Goal: Task Accomplishment & Management: Manage account settings

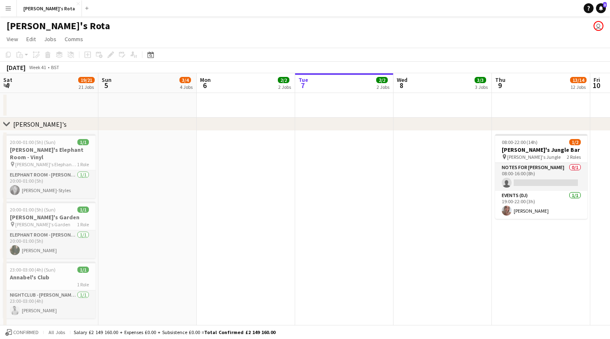
scroll to position [0, 197]
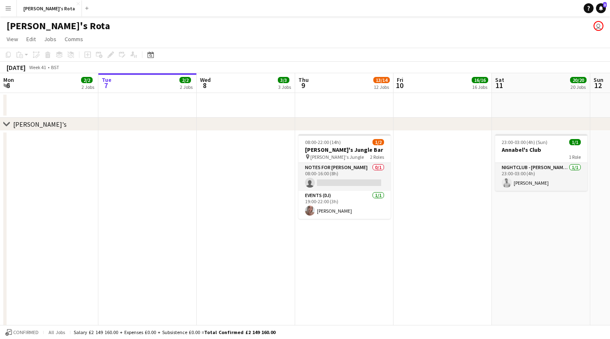
click at [5, 86] on app-icon "Expand/collapse" at bounding box center [6, 85] width 7 height 8
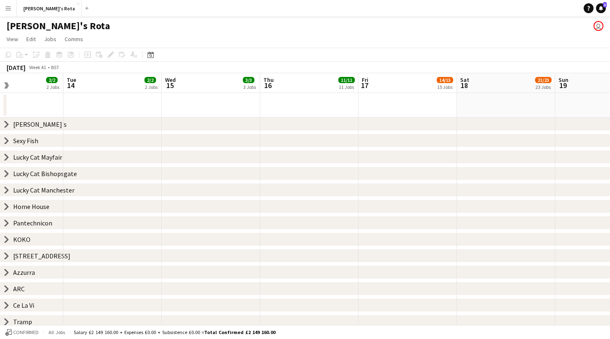
scroll to position [0, 340]
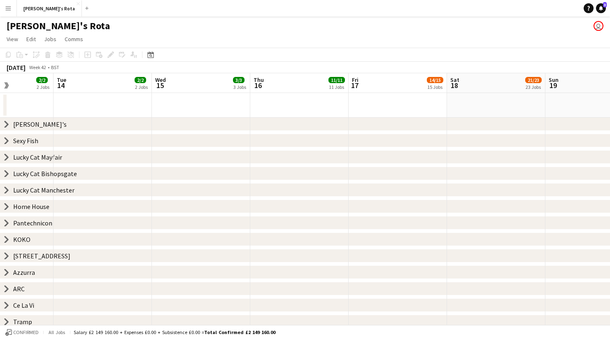
click at [6, 87] on app-icon "Expand/collapse" at bounding box center [6, 85] width 8 height 7
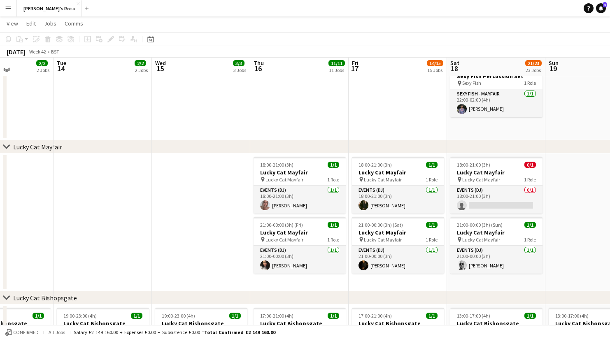
scroll to position [416, 0]
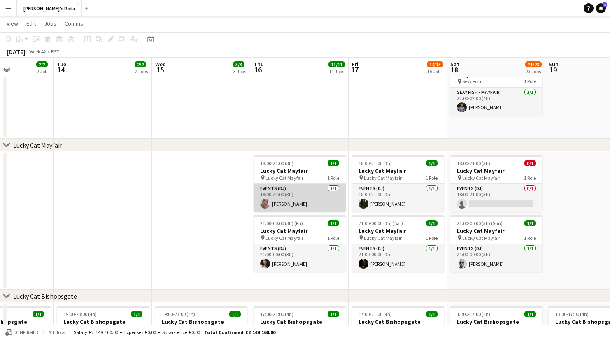
click at [291, 205] on app-card-role "Events (DJ) [DATE] 18:00-21:00 (3h) [PERSON_NAME]" at bounding box center [300, 198] width 92 height 28
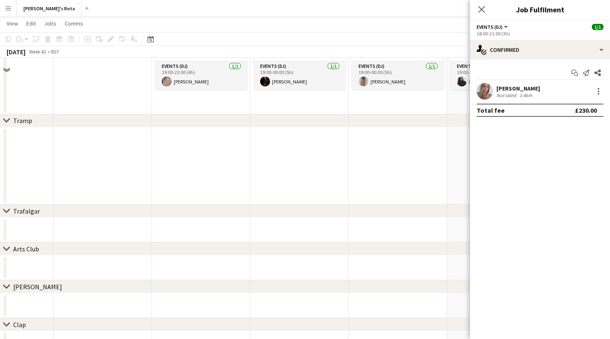
scroll to position [890, 0]
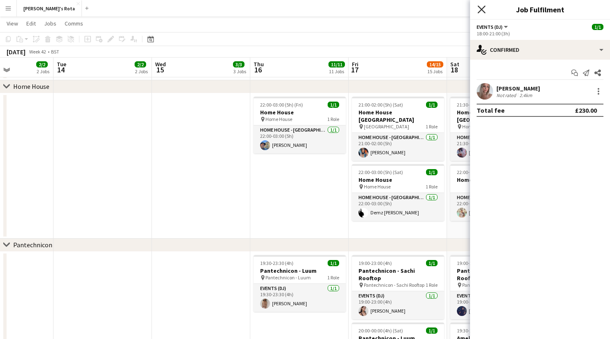
click at [482, 10] on icon at bounding box center [481, 9] width 8 height 8
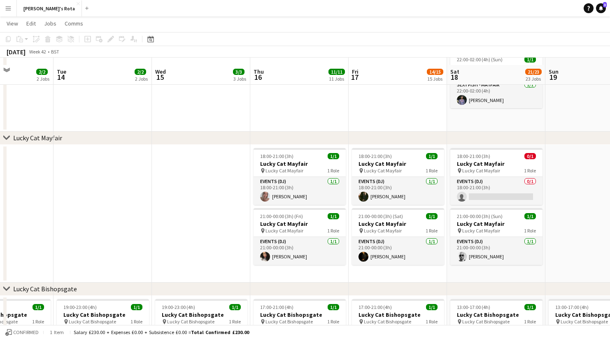
scroll to position [362, 0]
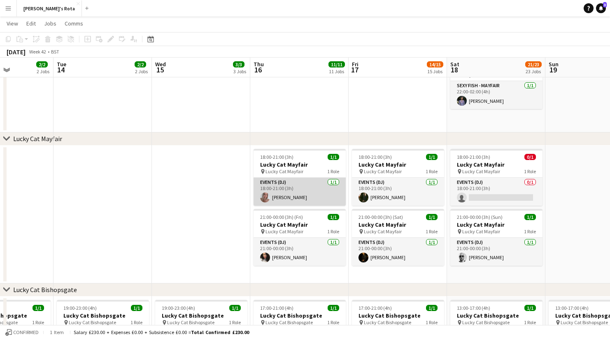
click at [309, 193] on app-card-role "Events (DJ) [DATE] 18:00-21:00 (3h) [PERSON_NAME]" at bounding box center [300, 192] width 92 height 28
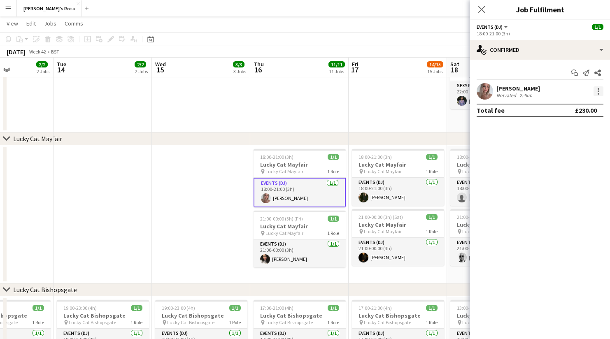
click at [599, 87] on div at bounding box center [598, 91] width 10 height 10
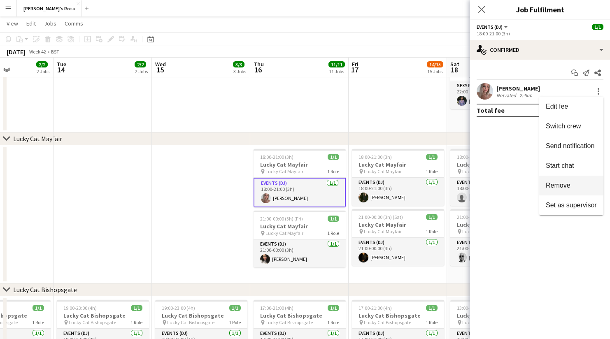
click at [561, 186] on span "Remove" at bounding box center [558, 185] width 25 height 7
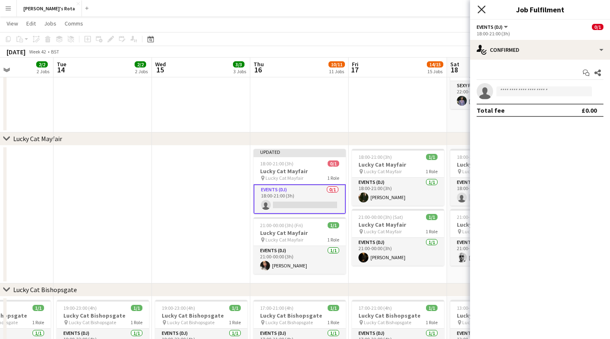
click at [485, 8] on icon "Close pop-in" at bounding box center [481, 9] width 8 height 8
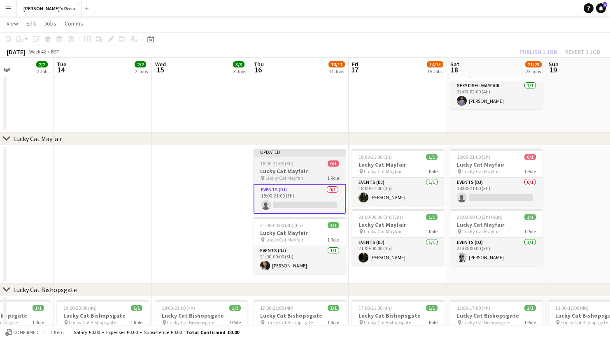
click at [316, 158] on app-job-card "Updated 18:00-21:00 (3h) 0/1 Lucky Cat Mayfair pin Lucky Cat Mayfair 1 Role Eve…" at bounding box center [300, 181] width 92 height 65
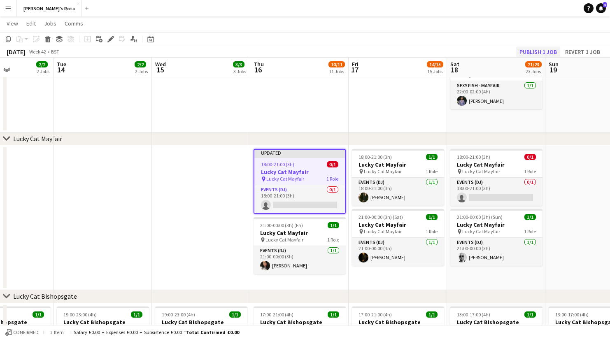
click at [521, 53] on button "Publish 1 job" at bounding box center [538, 52] width 44 height 11
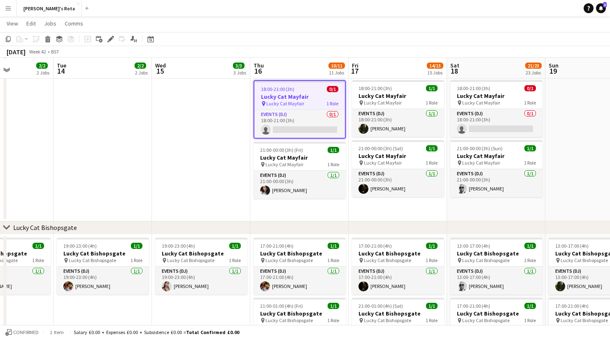
scroll to position [432, 0]
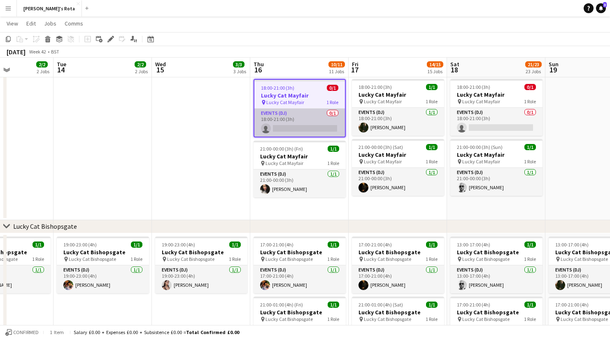
click at [303, 127] on app-card-role "Events (DJ) 0/1 18:00-21:00 (3h) single-neutral-actions" at bounding box center [299, 123] width 91 height 28
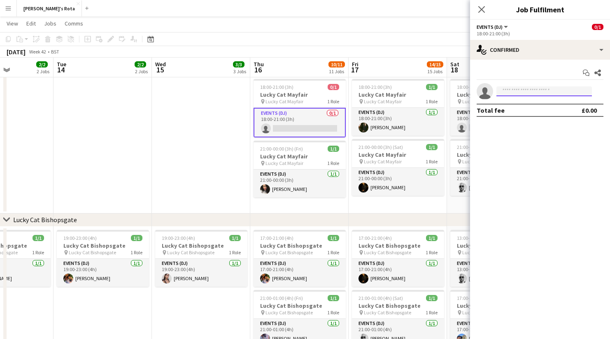
click at [519, 93] on input at bounding box center [543, 91] width 95 height 10
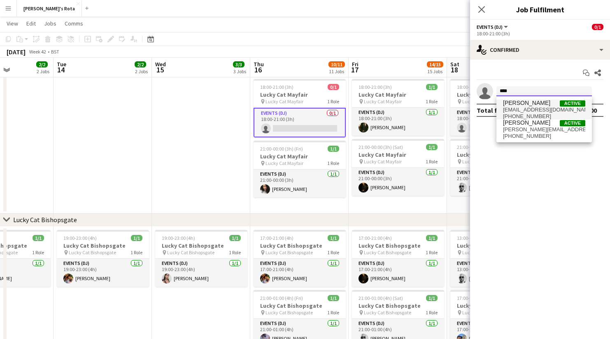
type input "****"
drag, startPoint x: 519, startPoint y: 104, endPoint x: 526, endPoint y: 111, distance: 9.9
click at [526, 111] on span "[EMAIL_ADDRESS][DOMAIN_NAME]" at bounding box center [544, 110] width 82 height 7
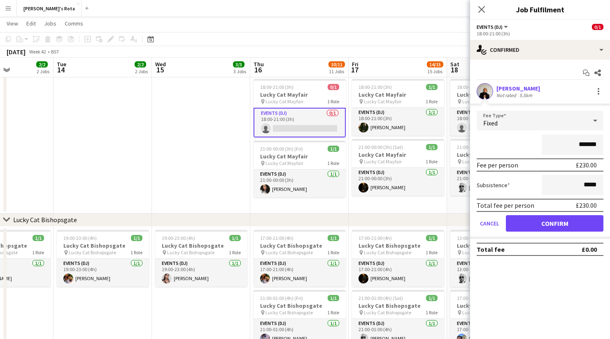
click at [564, 223] on button "Confirm" at bounding box center [555, 223] width 98 height 16
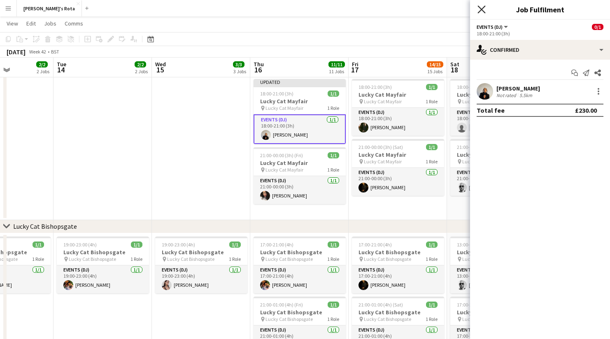
click at [482, 10] on icon "Close pop-in" at bounding box center [481, 9] width 8 height 8
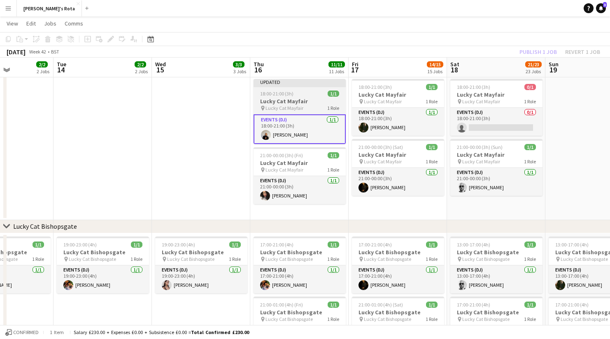
click at [313, 86] on div at bounding box center [300, 87] width 92 height 2
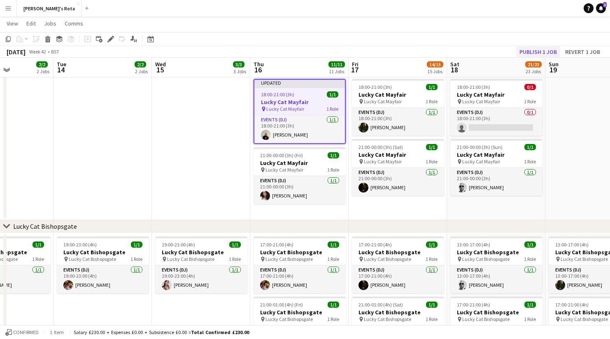
click at [535, 52] on button "Publish 1 job" at bounding box center [538, 52] width 44 height 11
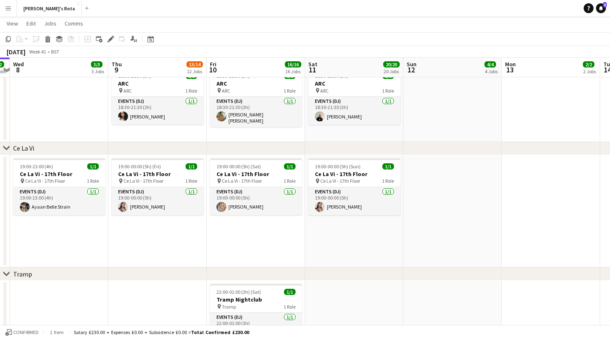
scroll to position [0, 188]
